Goal: Task Accomplishment & Management: Manage account settings

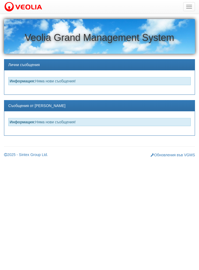
click at [188, 7] on button "button" at bounding box center [189, 6] width 12 height 9
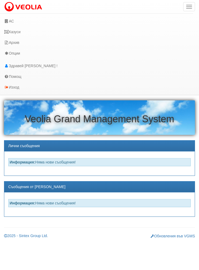
click at [34, 29] on link "Казуси" at bounding box center [96, 31] width 193 height 11
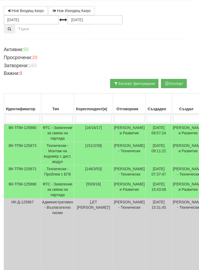
scroll to position [28, 4]
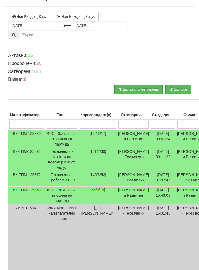
click at [133, 125] on input "search" at bounding box center [133, 124] width 30 height 8
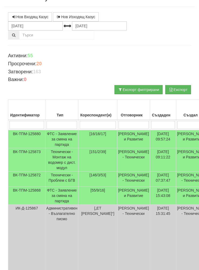
type input "П"
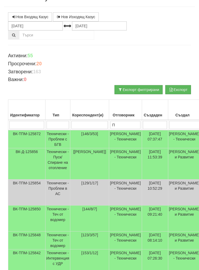
type input "Пе"
type input "Пет"
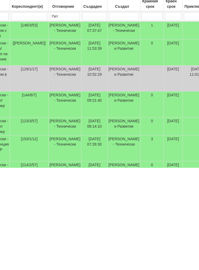
scroll to position [34, 60]
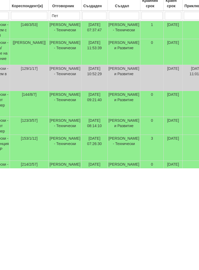
type input "Пет"
click at [107, 218] on td "[PERSON_NAME] и Развитие" at bounding box center [123, 227] width 33 height 18
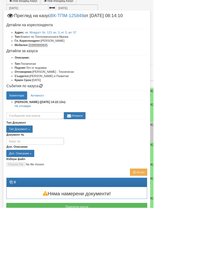
scroll to position [41, 0]
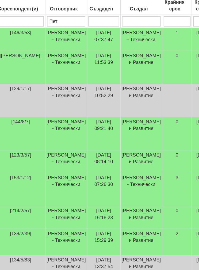
scroll to position [93, 73]
click at [104, 159] on td "[PERSON_NAME] и Развитие" at bounding box center [111, 168] width 33 height 18
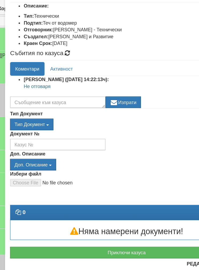
scroll to position [29, 0]
click at [124, 229] on div "Приключи казуса" at bounding box center [99, 236] width 191 height 14
click at [108, 235] on button "Приключи казуса" at bounding box center [99, 239] width 183 height 9
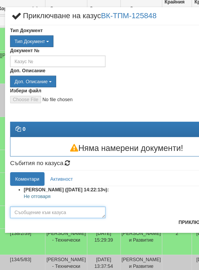
click at [58, 203] on textarea at bounding box center [45, 207] width 75 height 9
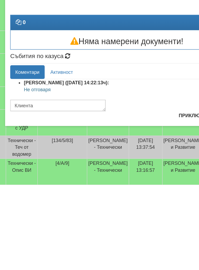
scroll to position [187, 41]
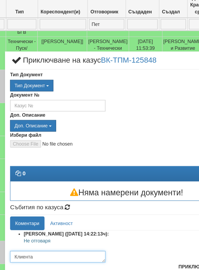
type textarea "Клиента"
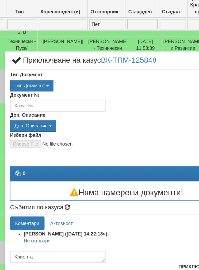
click at [67, 166] on div "Събития по казуса Коментари Активност [PERSON_NAME] ([DATE] 14:22:13ч): Не отго…" at bounding box center [99, 189] width 183 height 46
click at [56, 166] on icon at bounding box center [53, 168] width 6 height 5
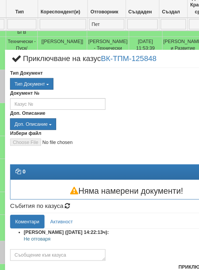
click at [50, 165] on div "Събития по казуса Коментари Активност [PERSON_NAME] ([DATE] 14:22:13ч): Не отго…" at bounding box center [99, 188] width 183 height 46
click at [38, 165] on div "Събития по казуса Коментари Активност [PERSON_NAME] ([DATE] 14:22:13ч): Не отго…" at bounding box center [99, 188] width 183 height 46
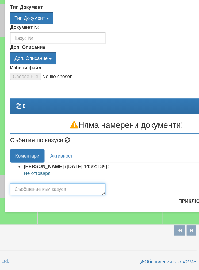
click at [40, 202] on textarea at bounding box center [45, 206] width 75 height 9
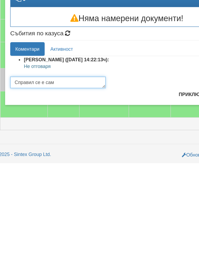
type textarea "Справил се е сам"
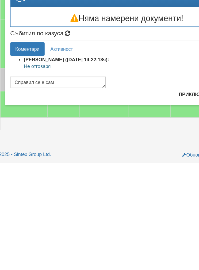
click at [146, 211] on button "Приключи" at bounding box center [151, 215] width 28 height 9
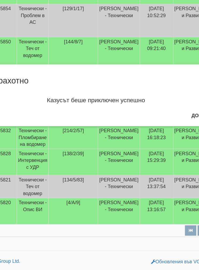
click at [171, 144] on button "Добре" at bounding box center [181, 148] width 20 height 9
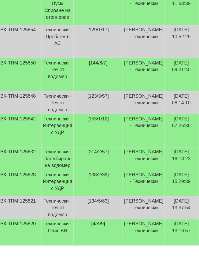
scroll to position [152, 13]
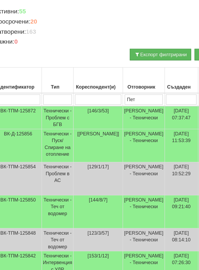
click at [117, 76] on input "Пет" at bounding box center [113, 78] width 30 height 8
type input "П"
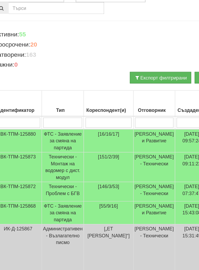
scroll to position [53, 13]
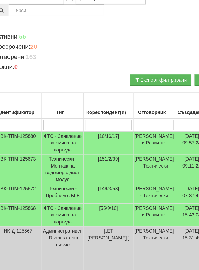
click at [88, 97] on input "search" at bounding box center [85, 98] width 36 height 8
type input "1"
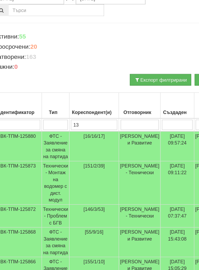
type input "131"
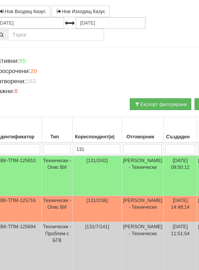
scroll to position [42, 13]
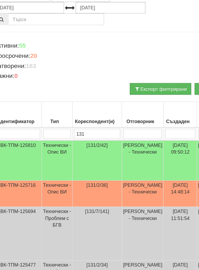
click at [124, 122] on td "[PERSON_NAME] - Технически" at bounding box center [112, 138] width 33 height 32
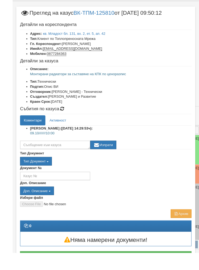
scroll to position [7, 0]
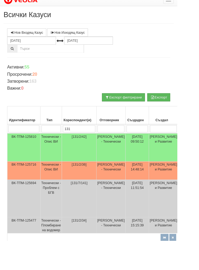
click at [97, 143] on input "131" at bounding box center [89, 144] width 36 height 8
type input "1"
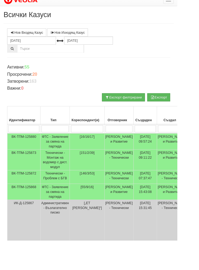
click at [134, 143] on input "search" at bounding box center [133, 144] width 30 height 8
type input "П"
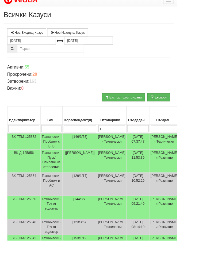
type input "Пе"
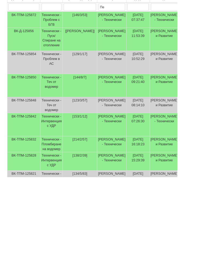
scroll to position [81, 0]
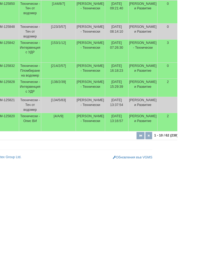
type input "Пе"
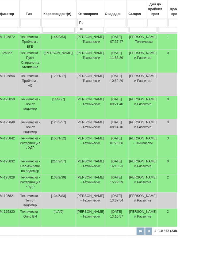
select select "2"
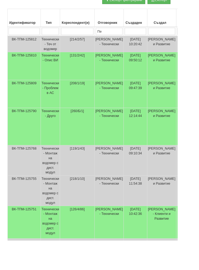
scroll to position [116, 0]
